Goal: Check status: Check status

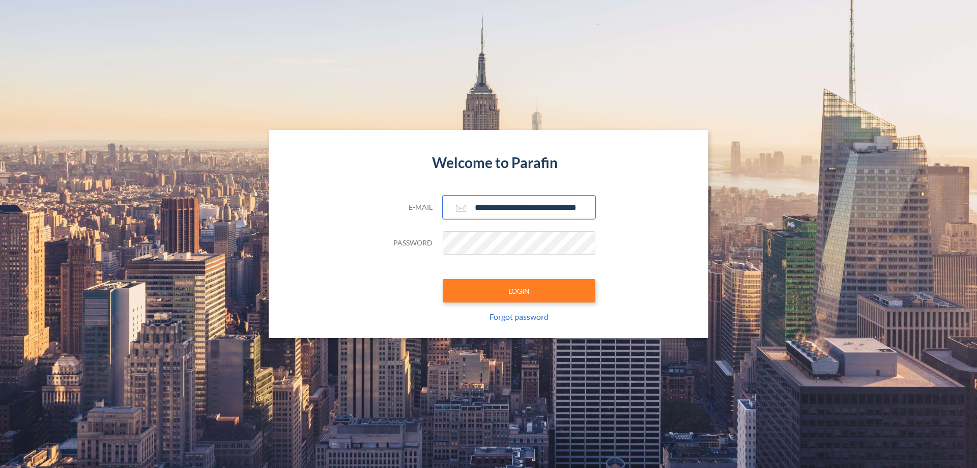
type input "**********"
click at [519, 291] on button "LOGIN" at bounding box center [519, 290] width 153 height 23
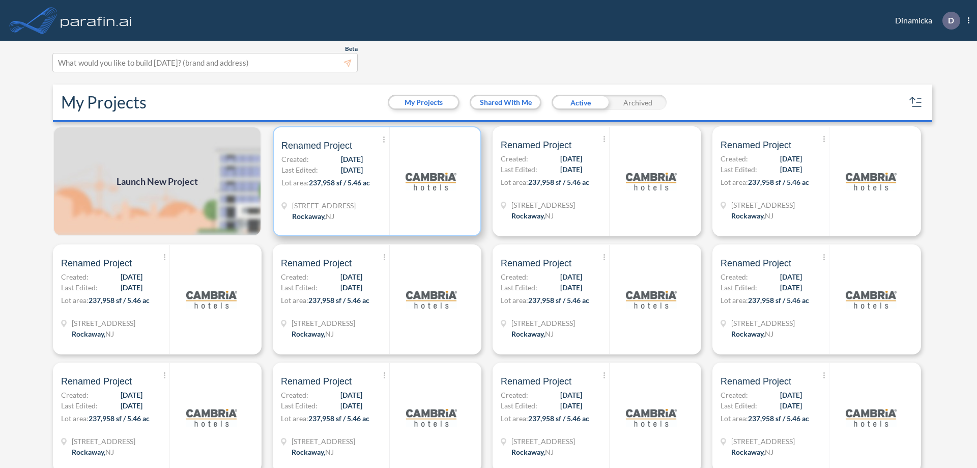
scroll to position [3, 0]
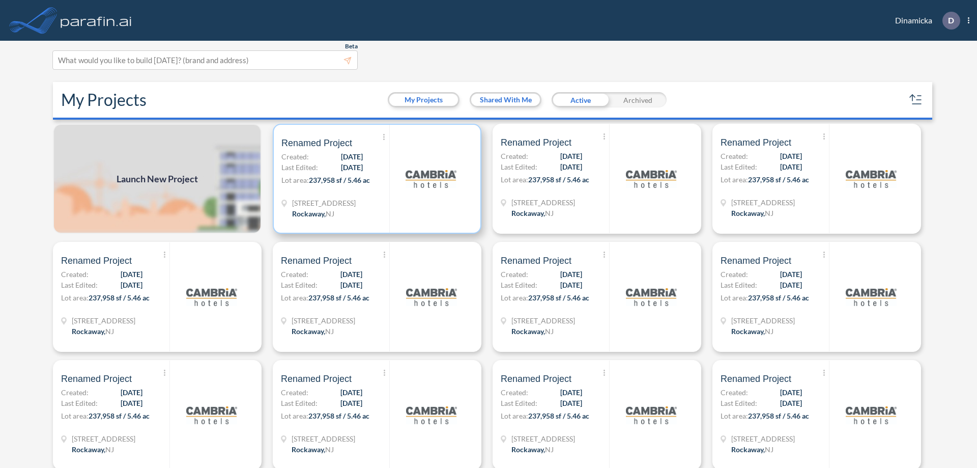
click at [375, 179] on p "Lot area: 237,958 sf / 5.46 ac" at bounding box center [335, 182] width 108 height 15
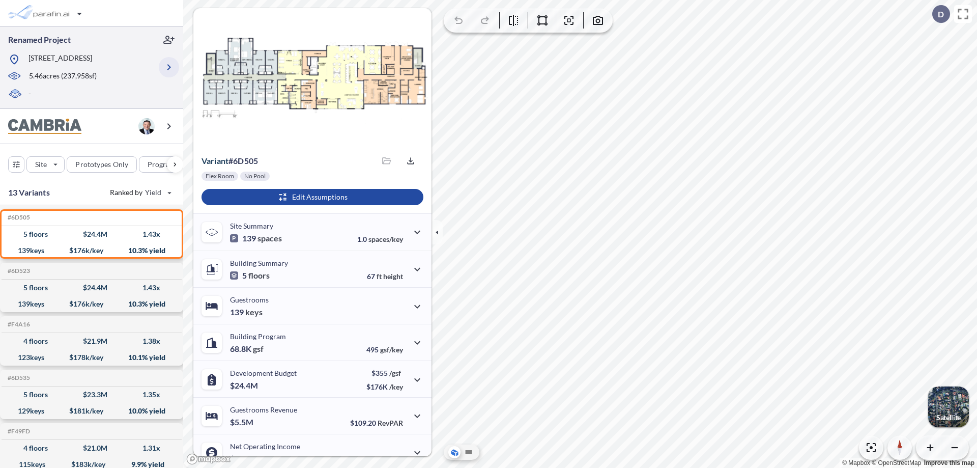
click at [169, 67] on icon "button" at bounding box center [169, 67] width 12 height 12
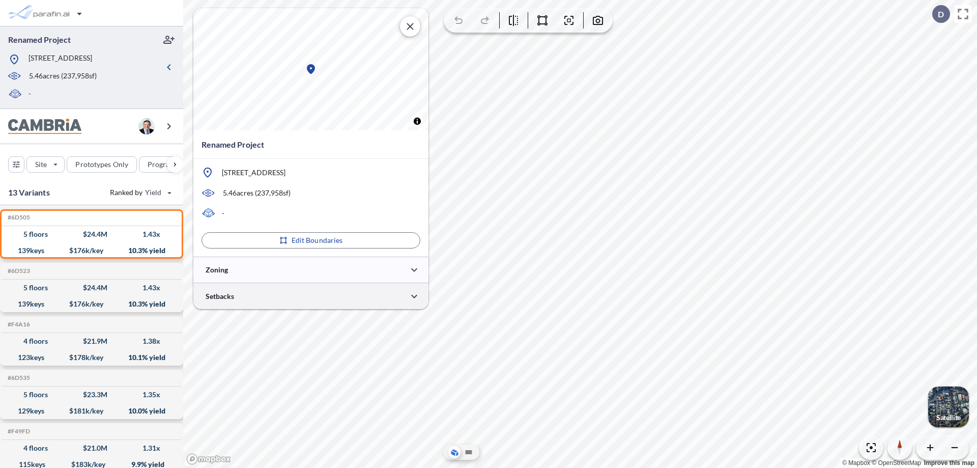
click at [311, 296] on div at bounding box center [310, 296] width 235 height 26
